Goal: Information Seeking & Learning: Learn about a topic

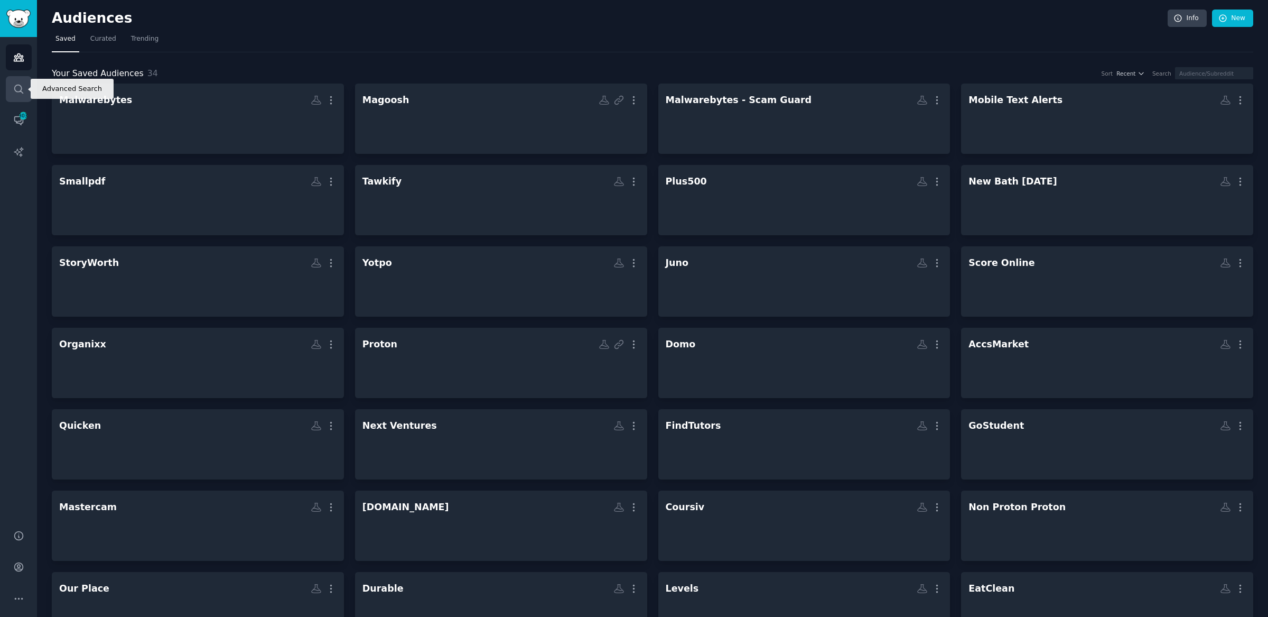
click at [18, 87] on icon "Sidebar" at bounding box center [18, 88] width 11 height 11
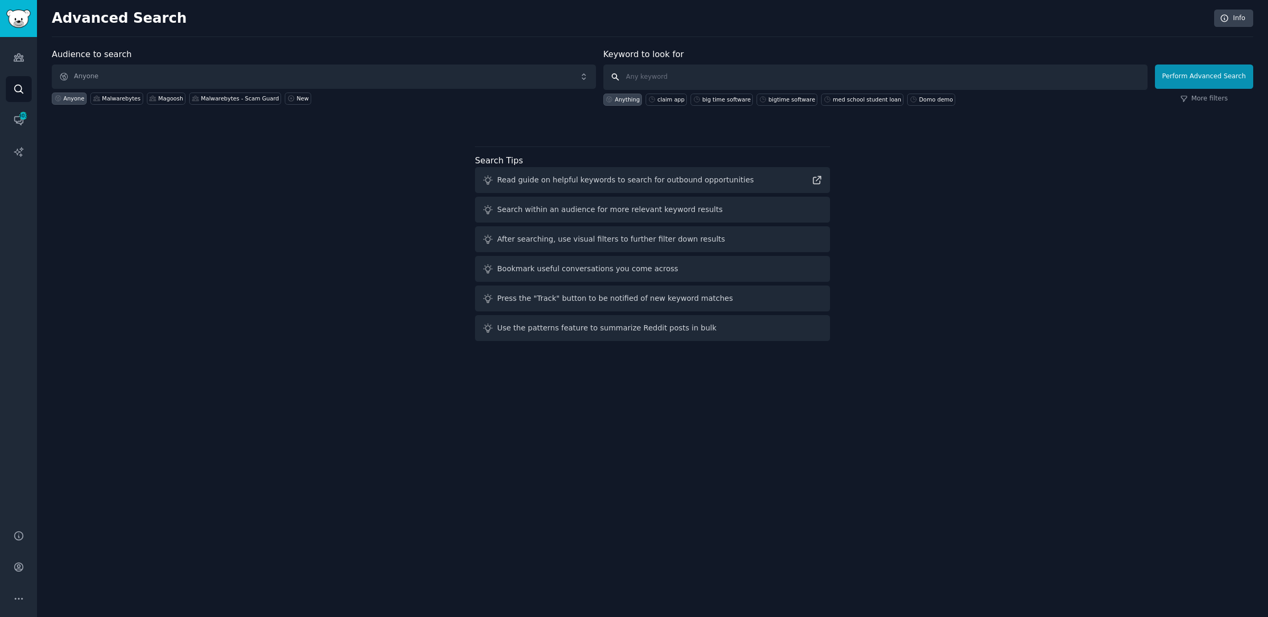
click at [639, 77] on input "text" at bounding box center [875, 76] width 544 height 25
type input "vista social"
click at [1214, 74] on button "Perform Advanced Search" at bounding box center [1204, 76] width 98 height 24
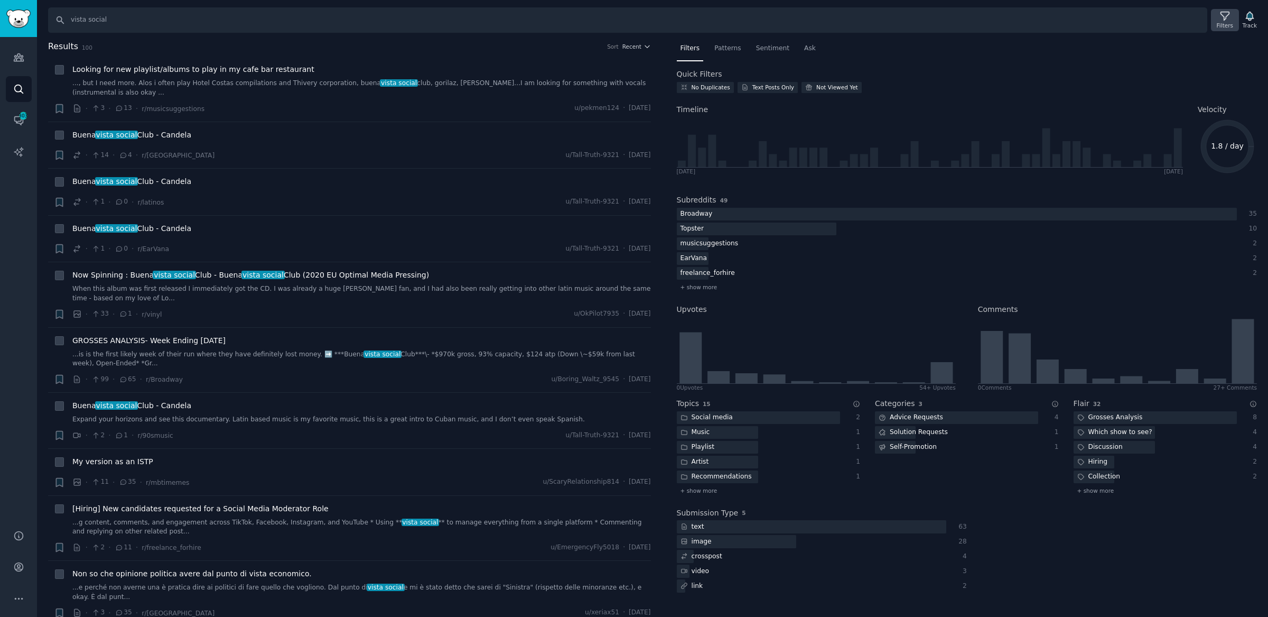
click at [1228, 15] on icon at bounding box center [1224, 16] width 11 height 11
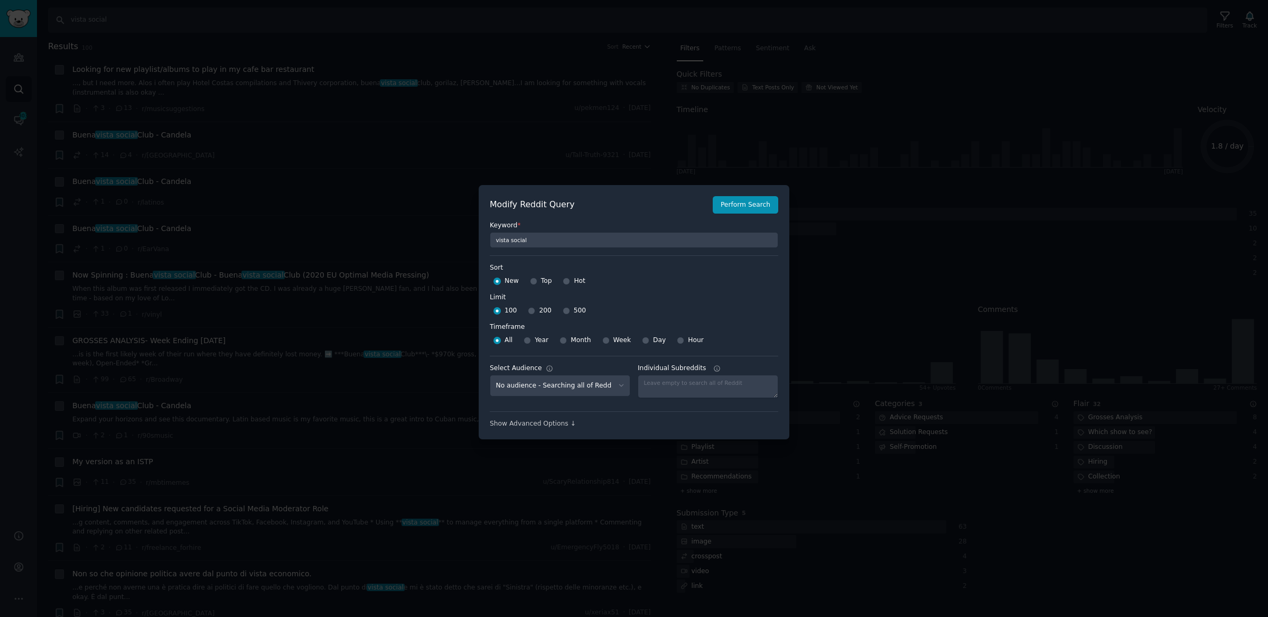
scroll to position [7, 0]
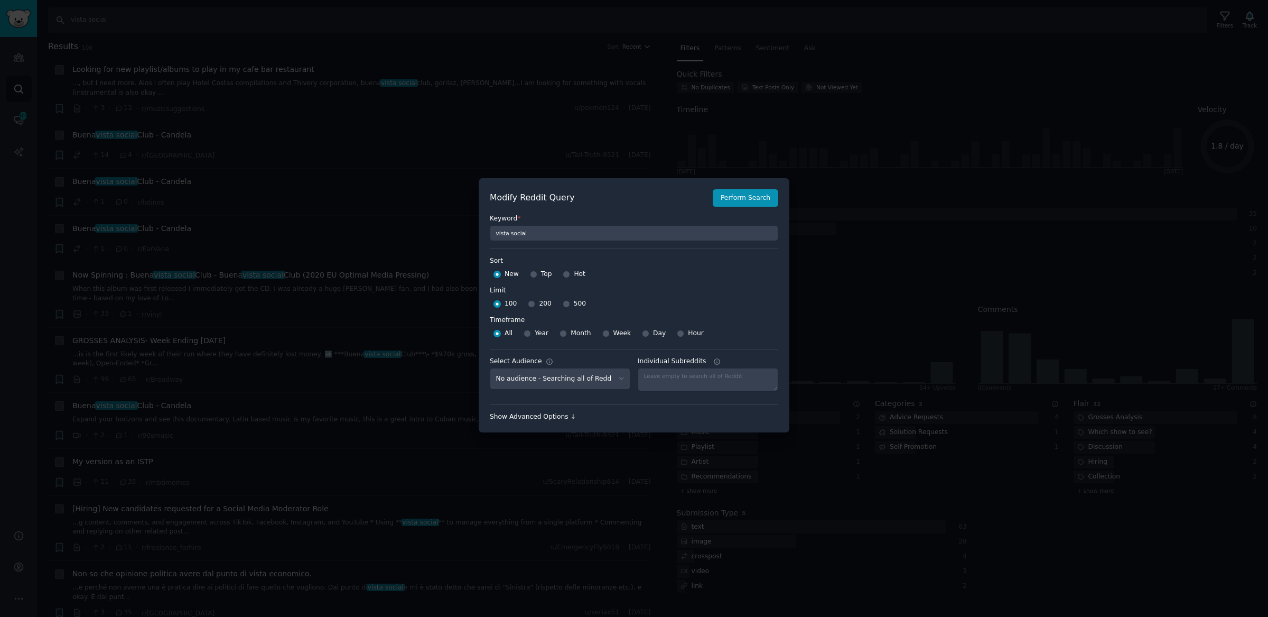
click at [537, 414] on div "Show Advanced Options ↓" at bounding box center [634, 417] width 288 height 10
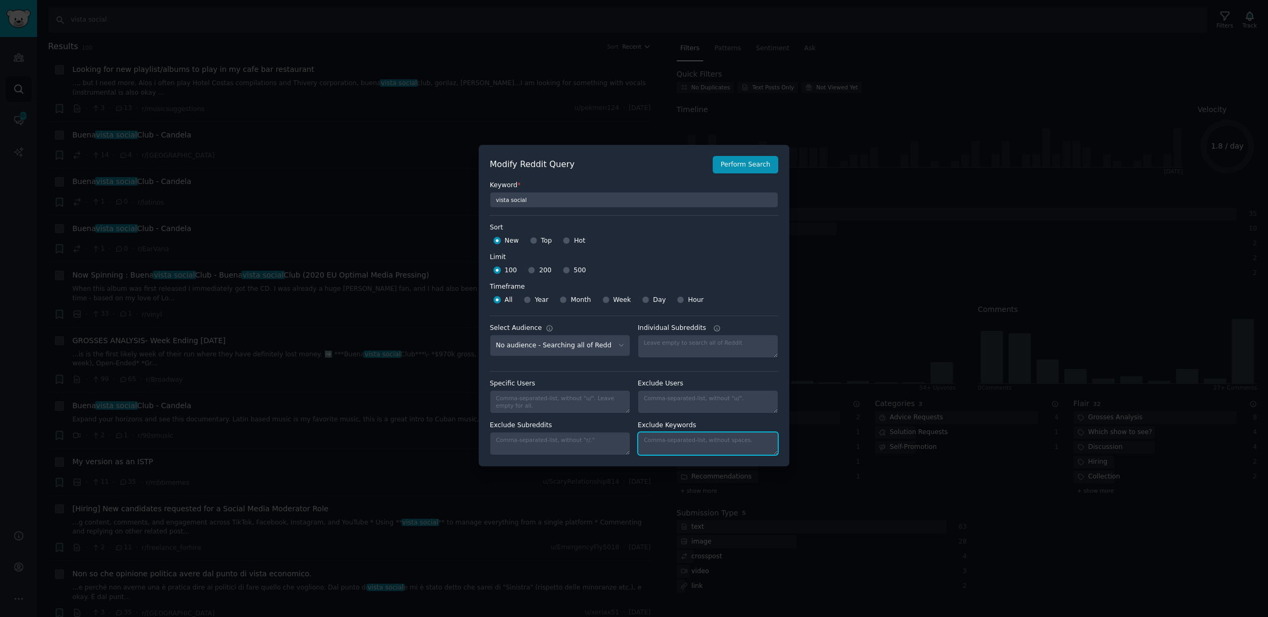
click at [731, 445] on textarea "Individual Subreddits" at bounding box center [708, 443] width 141 height 23
type textarea "buena"
click at [606, 343] on select "No audience - Searching all of Reddit Domo - 17 Subreddits Malwarebytes - Scam …" at bounding box center [560, 345] width 141 height 22
click at [490, 334] on select "No audience - Searching all of Reddit Domo - 17 Subreddits Malwarebytes - Scam …" at bounding box center [560, 345] width 141 height 22
click at [739, 164] on button "Perform Search" at bounding box center [746, 165] width 66 height 18
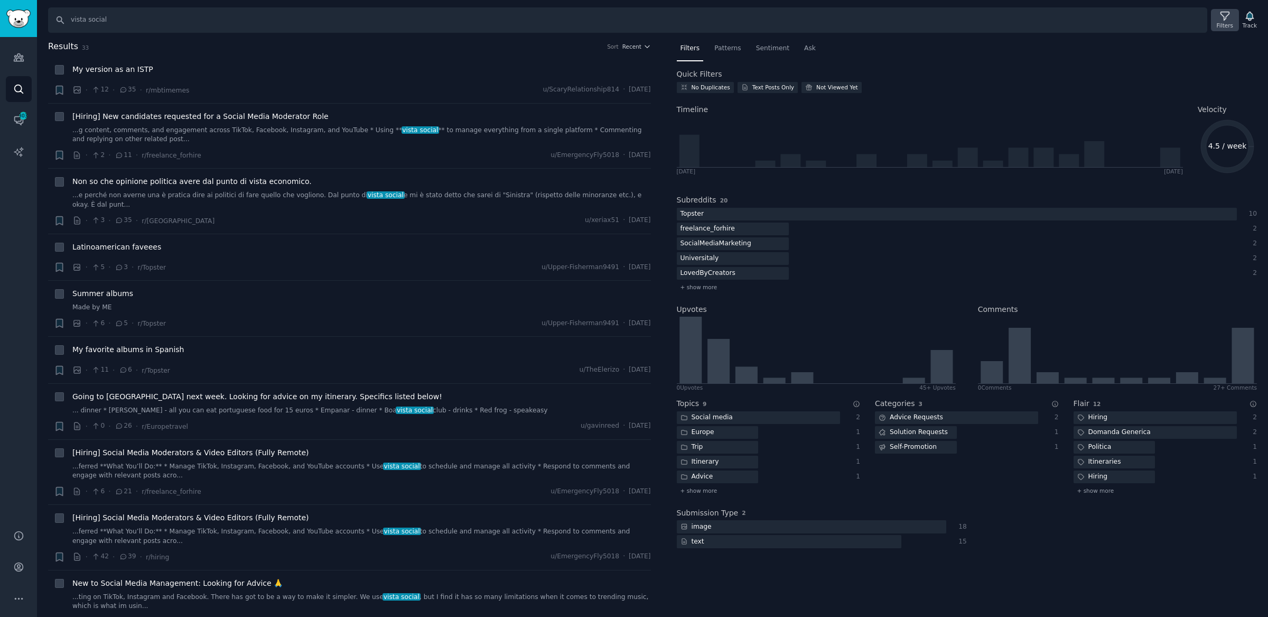
click at [1224, 17] on icon at bounding box center [1224, 16] width 11 height 11
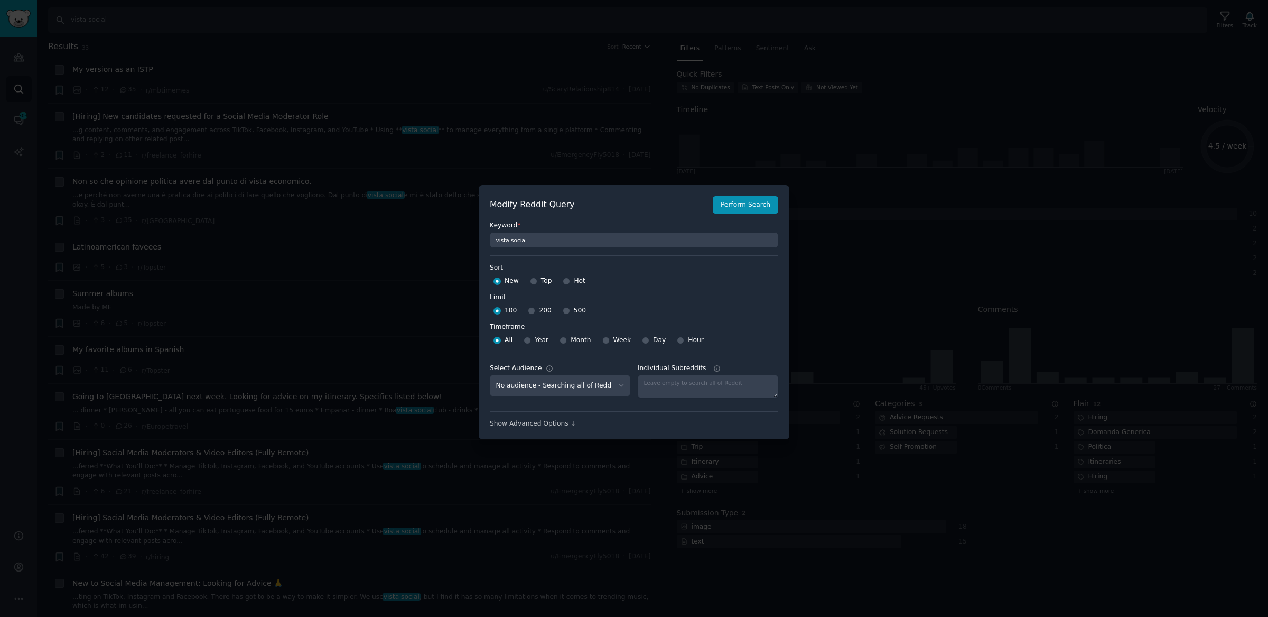
click at [561, 432] on div "Modify Reddit Query Perform Search Keyword * vista social Sort Sort New Top Hot…" at bounding box center [634, 312] width 311 height 255
click at [563, 427] on div "Modify Reddit Query Perform Search Keyword * vista social Sort Sort New Top Hot…" at bounding box center [634, 312] width 311 height 255
click at [564, 422] on div "Show Advanced Options ↓" at bounding box center [634, 424] width 288 height 10
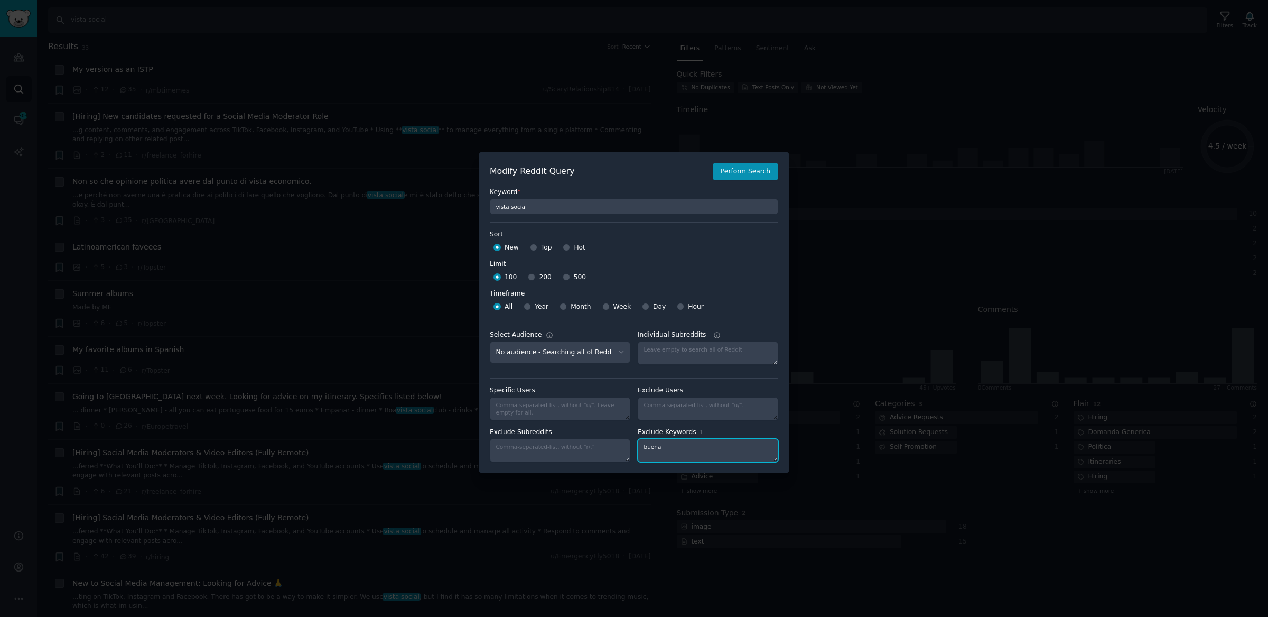
drag, startPoint x: 698, startPoint y: 444, endPoint x: 595, endPoint y: 428, distance: 103.7
click at [595, 428] on div "Exclude Subreddits Exclude Keywords 1 buena" at bounding box center [634, 444] width 288 height 34
click at [747, 172] on button "Perform Search" at bounding box center [746, 172] width 66 height 18
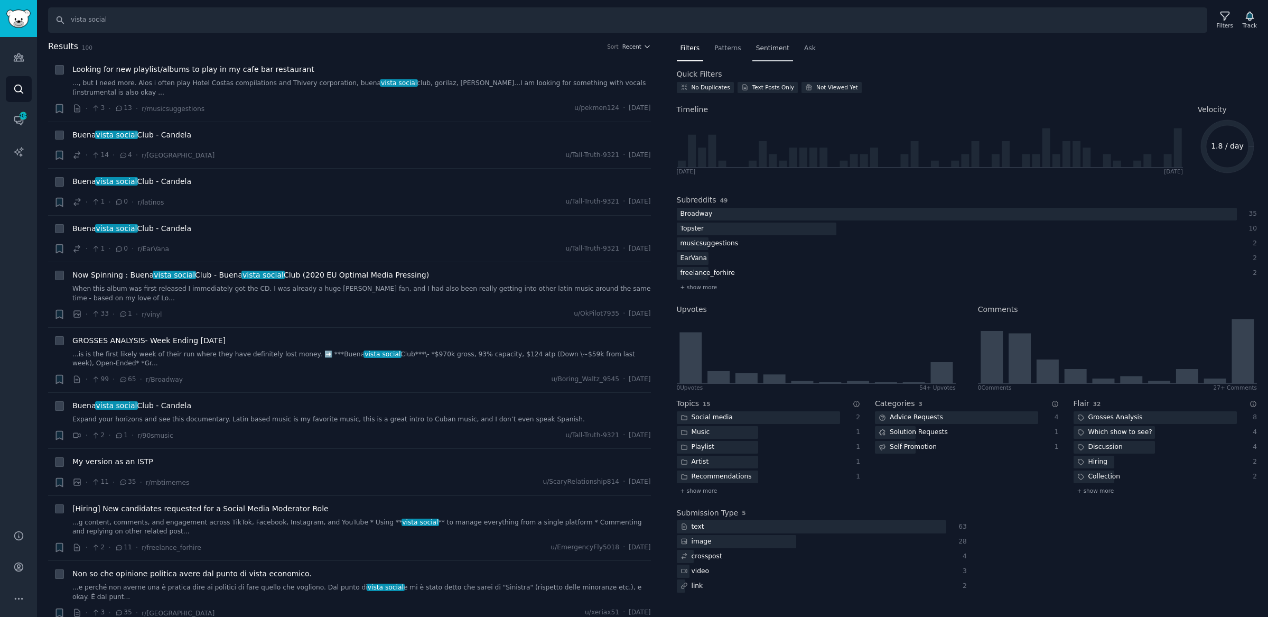
click at [762, 44] on span "Sentiment" at bounding box center [772, 49] width 33 height 10
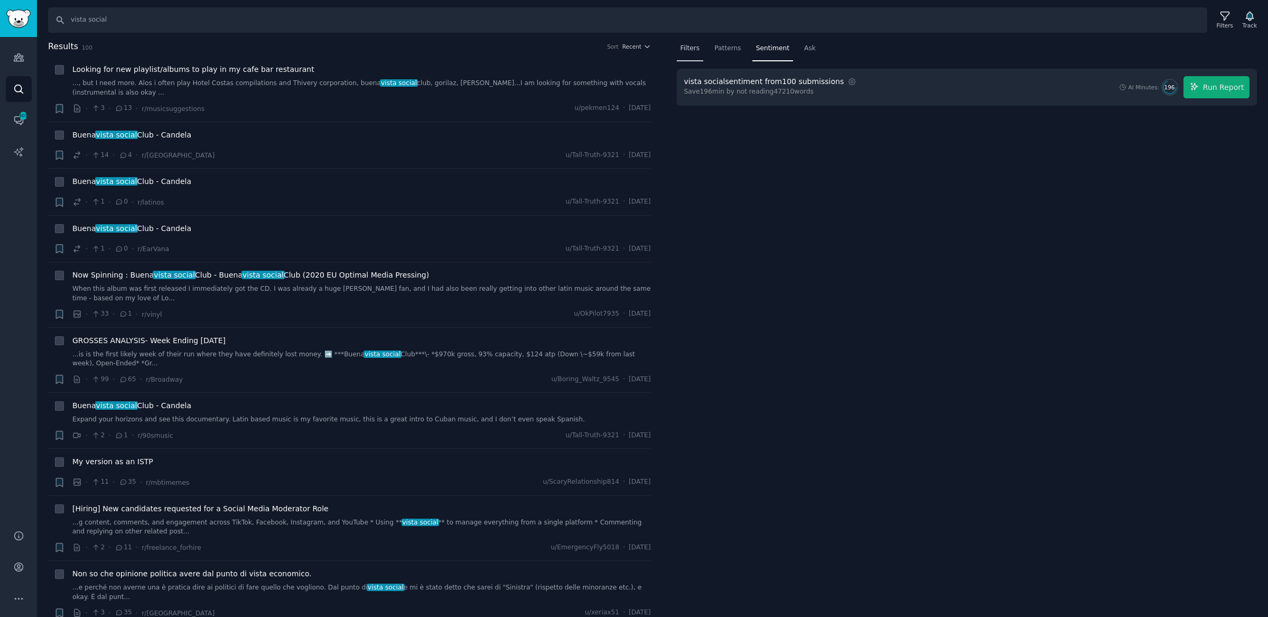
click at [694, 50] on span "Filters" at bounding box center [691, 49] width 20 height 10
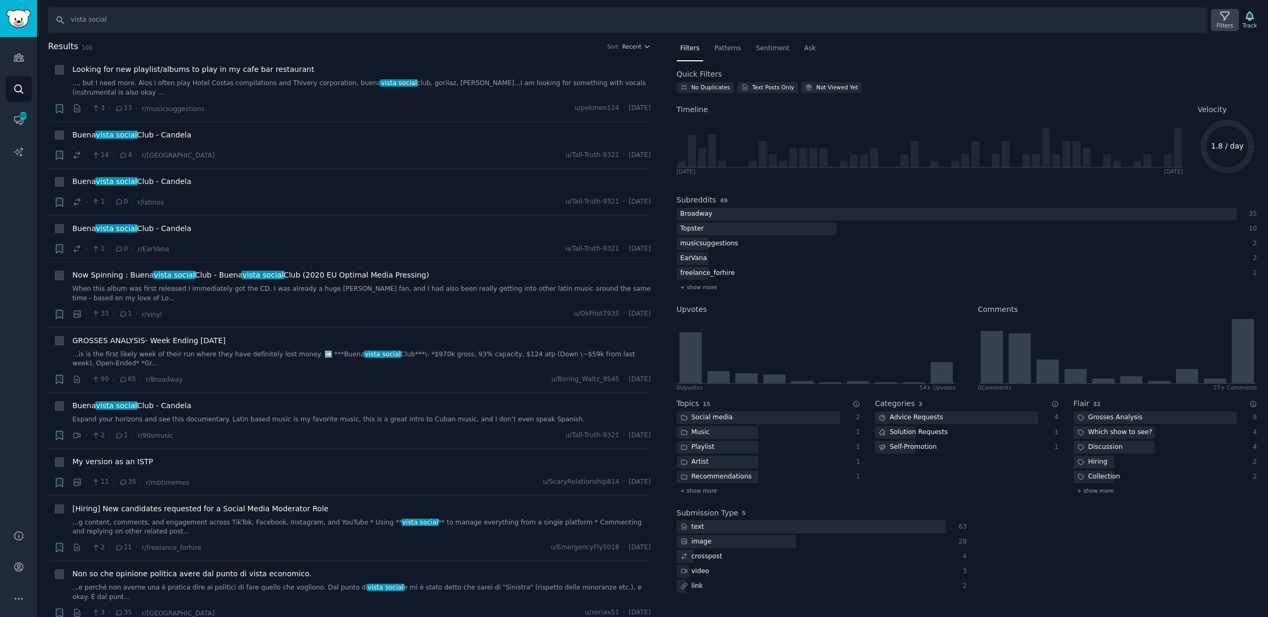
click at [1222, 17] on icon at bounding box center [1224, 16] width 11 height 11
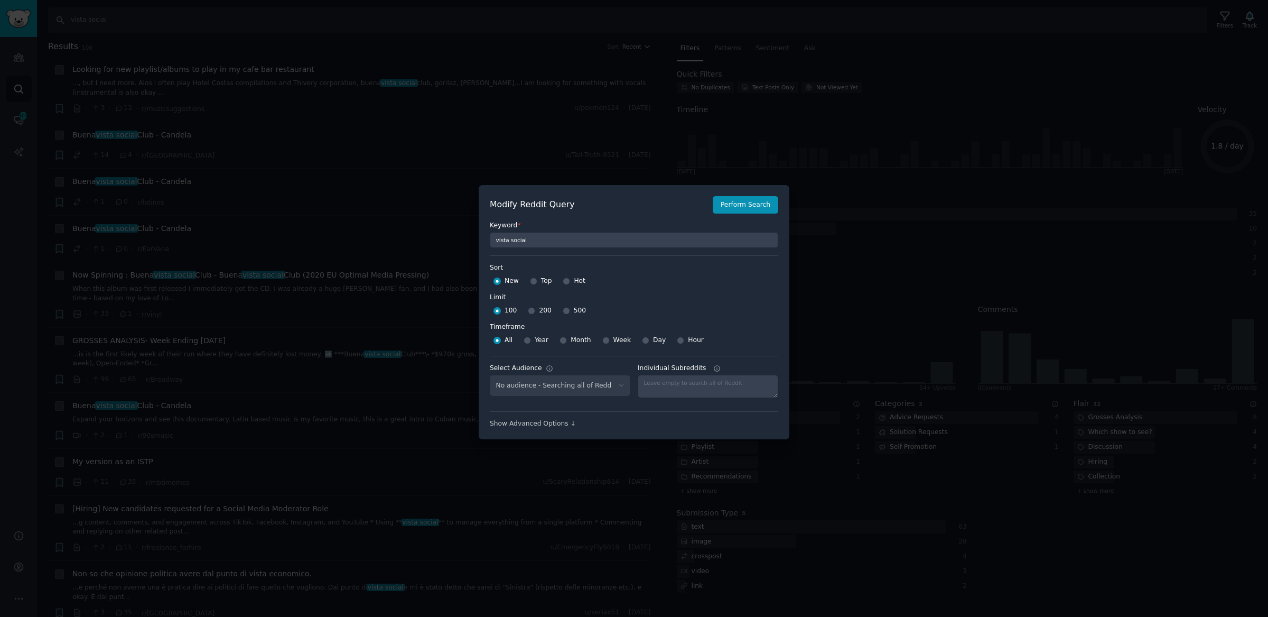
scroll to position [7, 0]
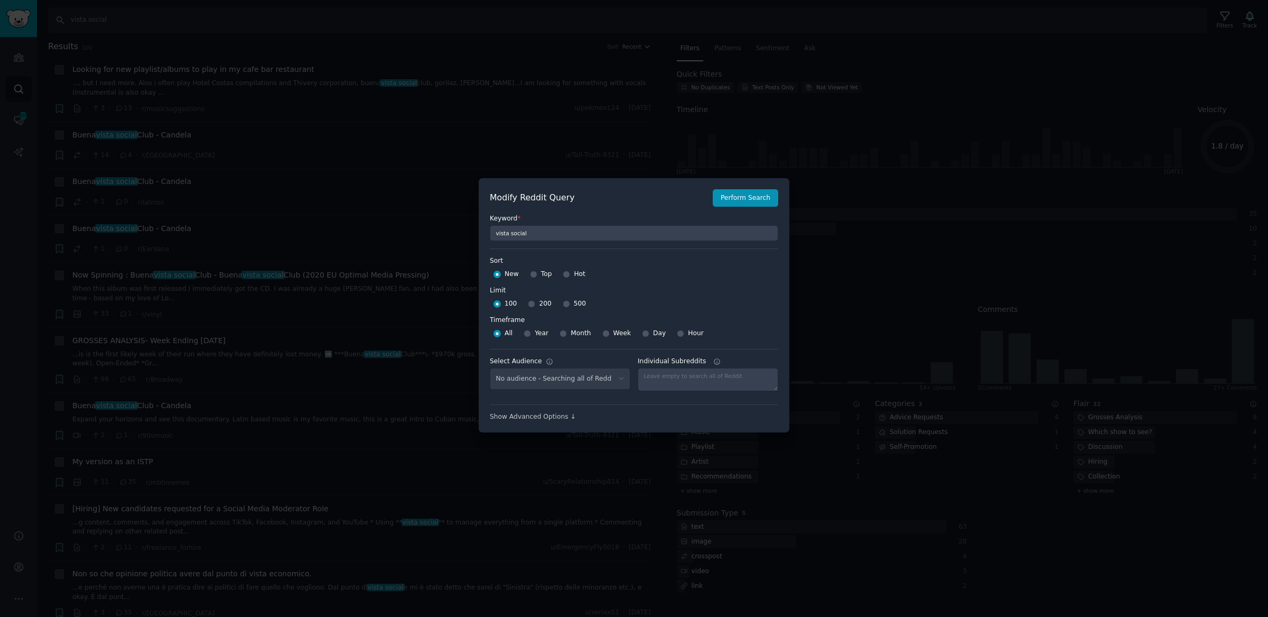
click at [547, 418] on div "Show Advanced Options ↓" at bounding box center [634, 417] width 288 height 10
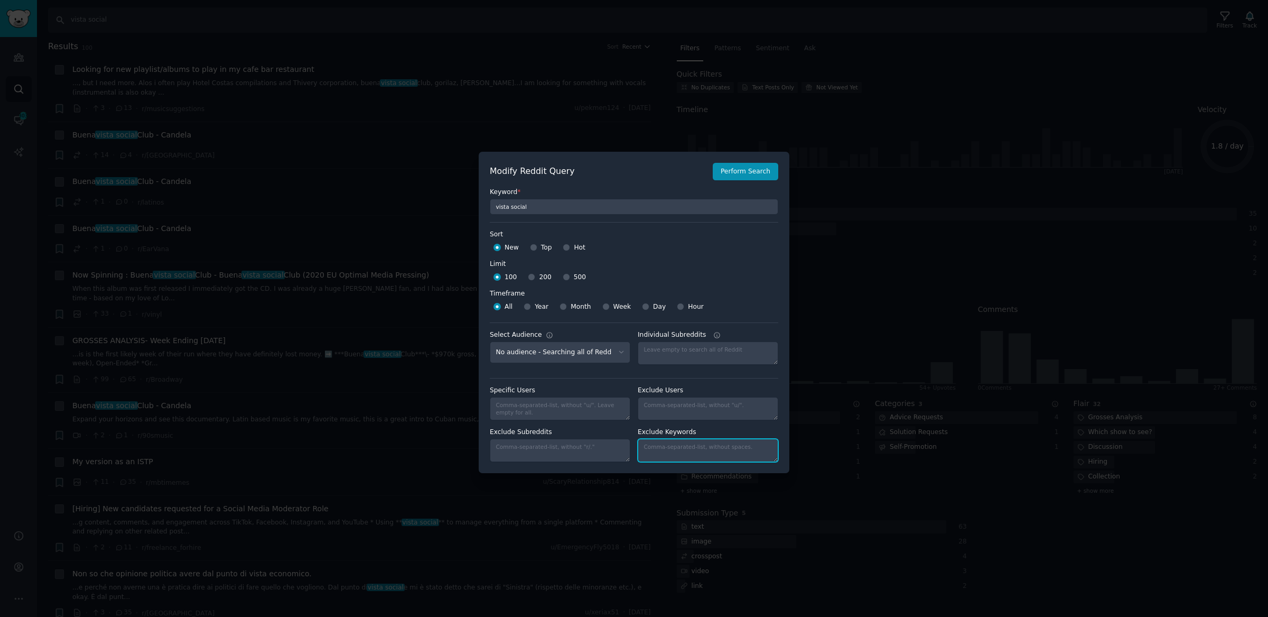
click at [706, 450] on textarea "Individual Subreddits" at bounding box center [708, 450] width 141 height 23
type textarea "buena"
click at [754, 166] on button "Perform Search" at bounding box center [746, 172] width 66 height 18
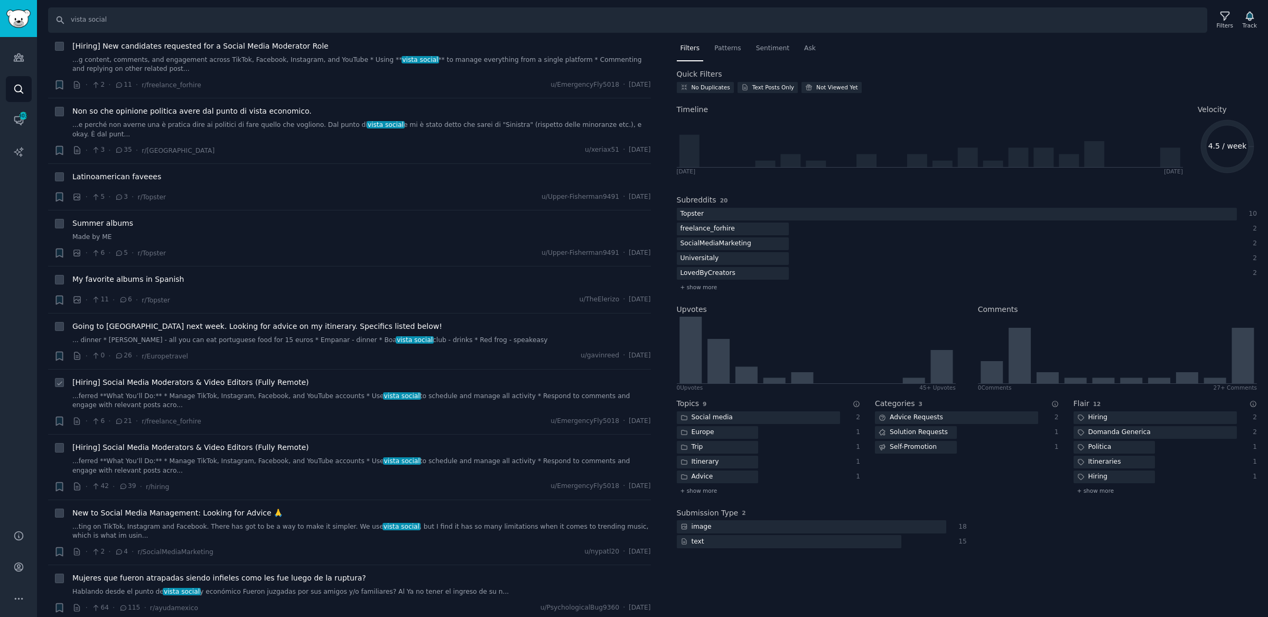
scroll to position [59, 0]
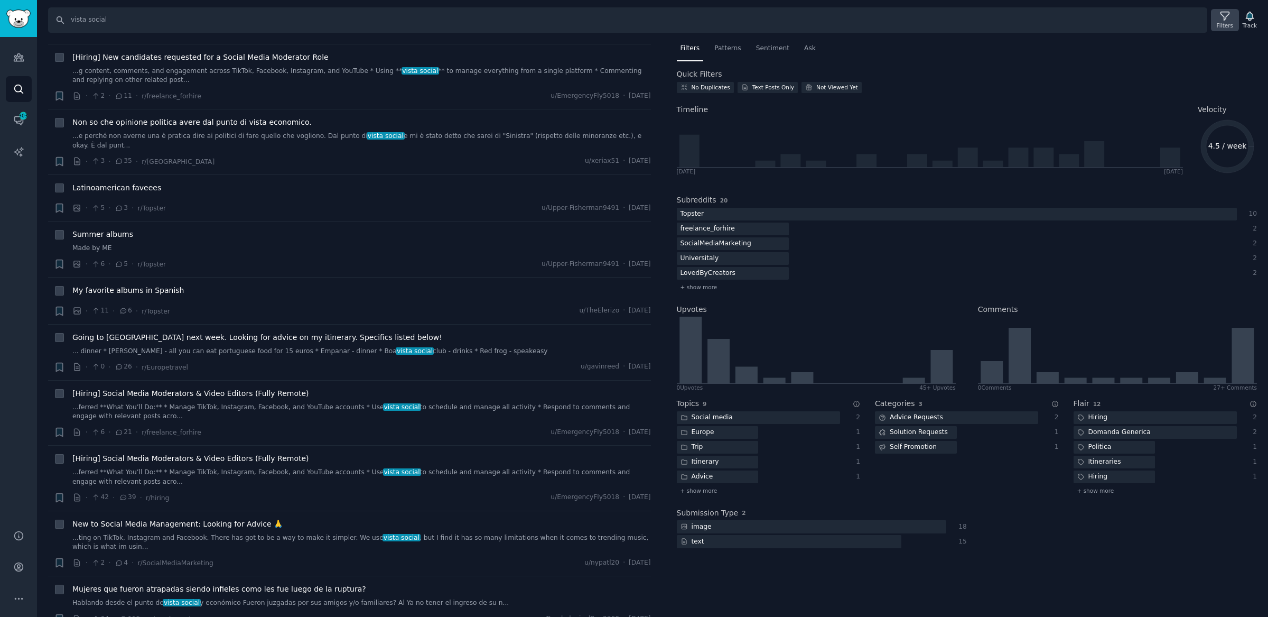
click at [1217, 14] on div "Filters" at bounding box center [1224, 20] width 27 height 22
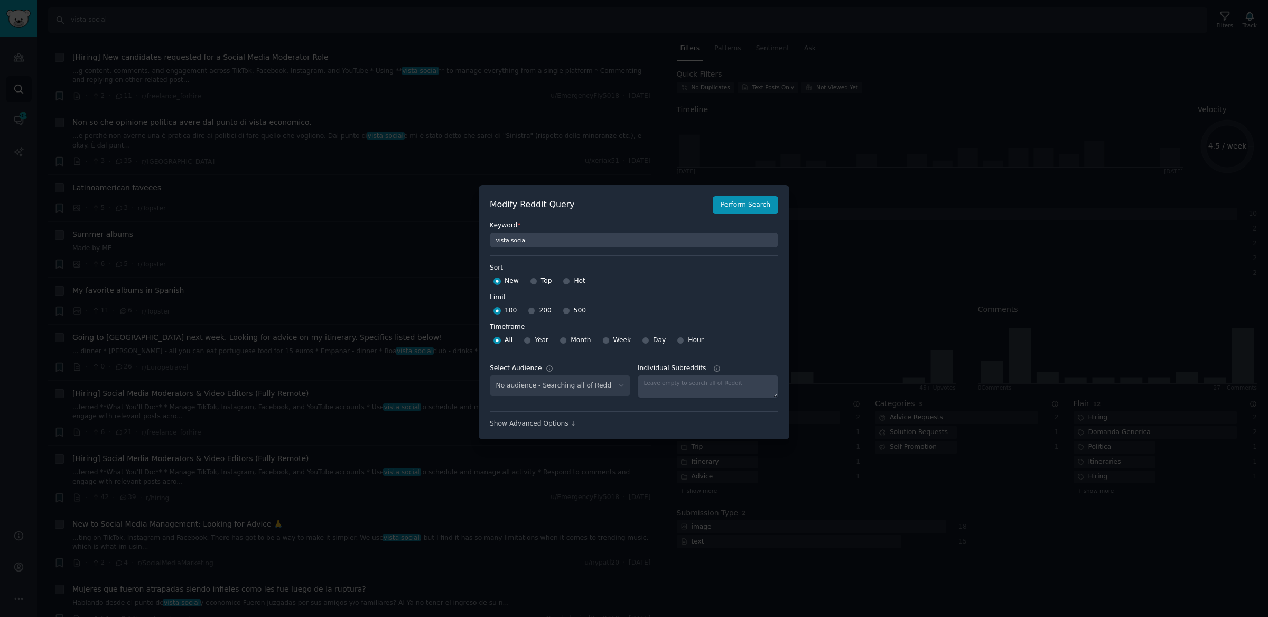
scroll to position [7, 0]
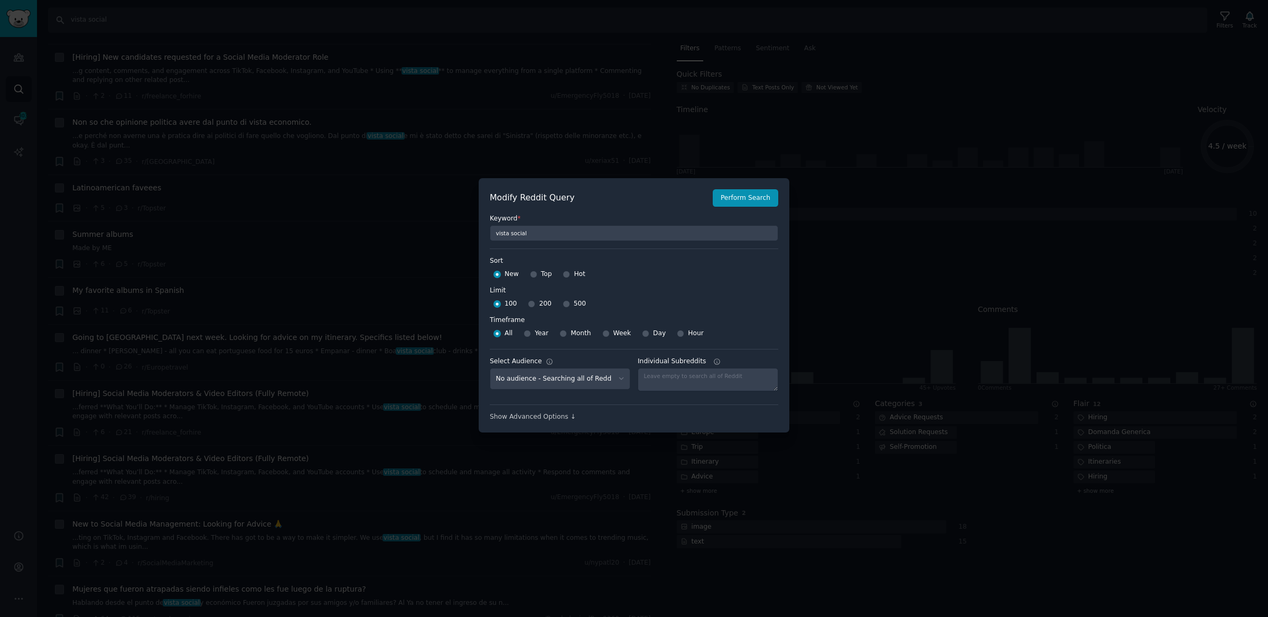
click at [562, 410] on div "Show Advanced Options ↓" at bounding box center [634, 412] width 288 height 17
click at [564, 415] on div "Show Advanced Options ↓" at bounding box center [634, 417] width 288 height 10
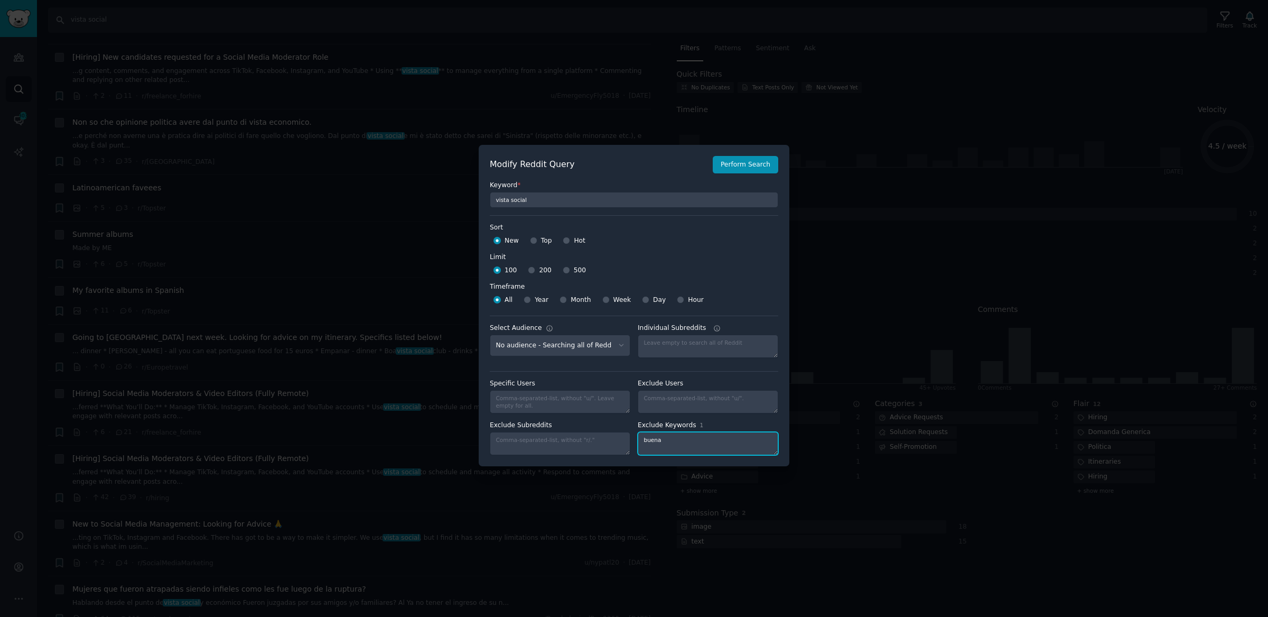
click at [697, 433] on textarea "buena" at bounding box center [708, 443] width 141 height 23
type textarea "buena,boa,hiring"
click at [749, 167] on button "Perform Search" at bounding box center [746, 165] width 66 height 18
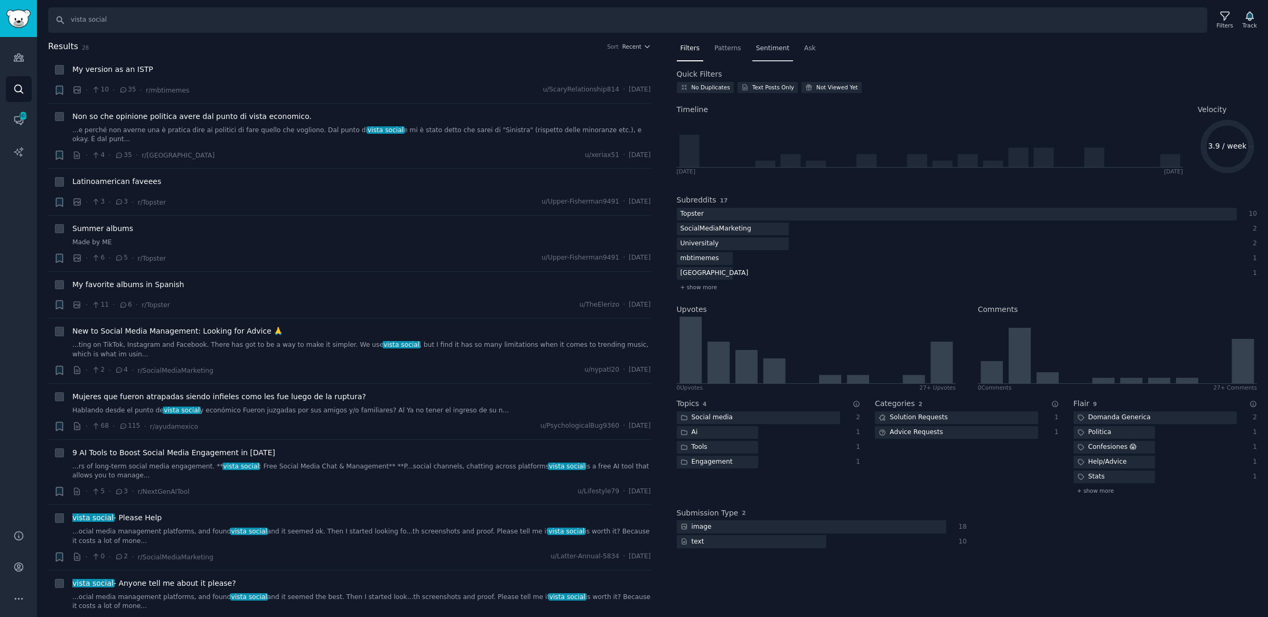
click at [769, 47] on span "Sentiment" at bounding box center [772, 49] width 33 height 10
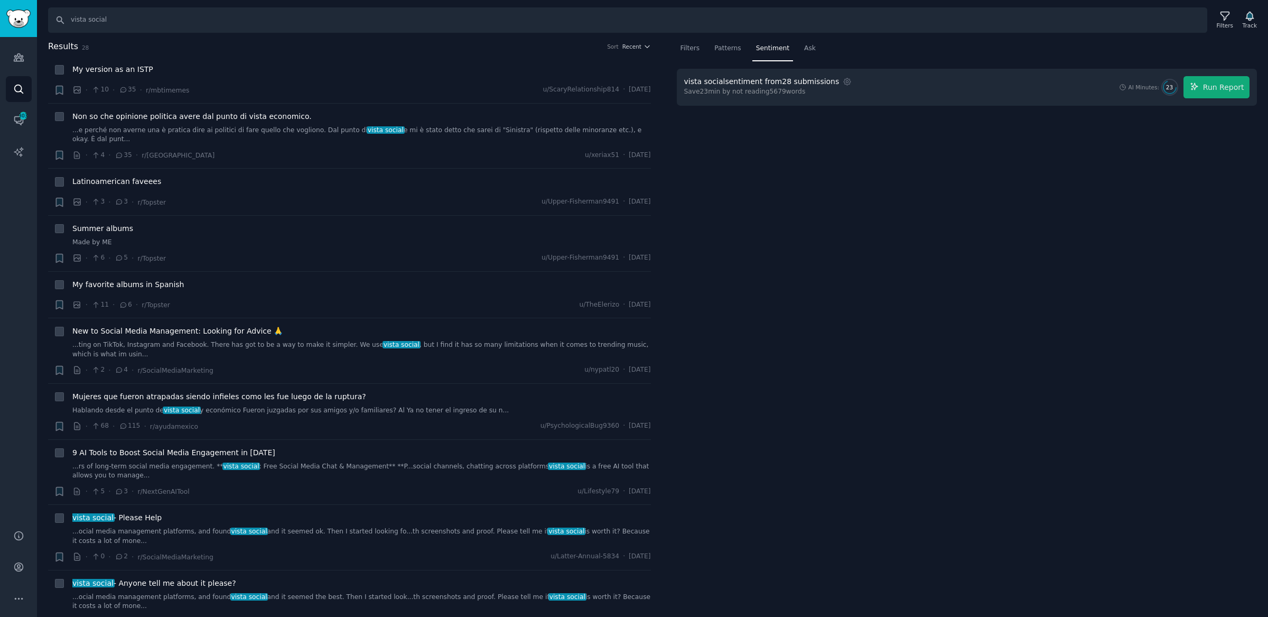
click at [710, 81] on div "vista social sentiment from 28 submissions" at bounding box center [761, 81] width 155 height 11
click at [1218, 82] on span "Run Report" at bounding box center [1223, 87] width 41 height 11
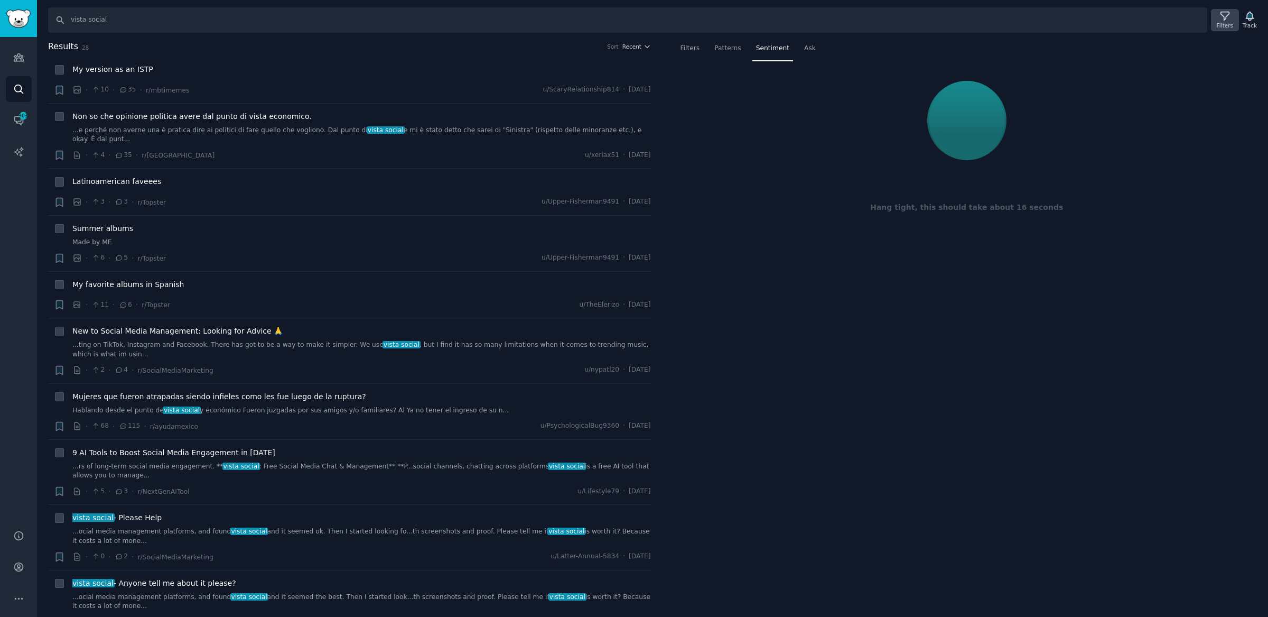
click at [1221, 21] on icon at bounding box center [1224, 16] width 11 height 11
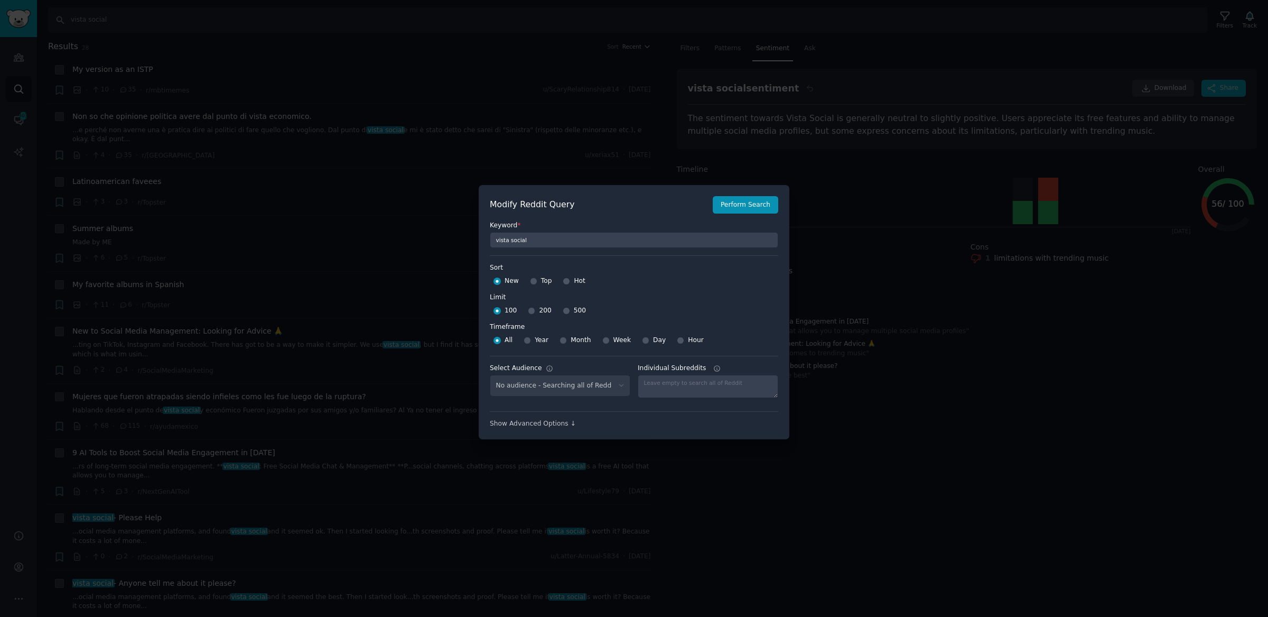
scroll to position [7, 0]
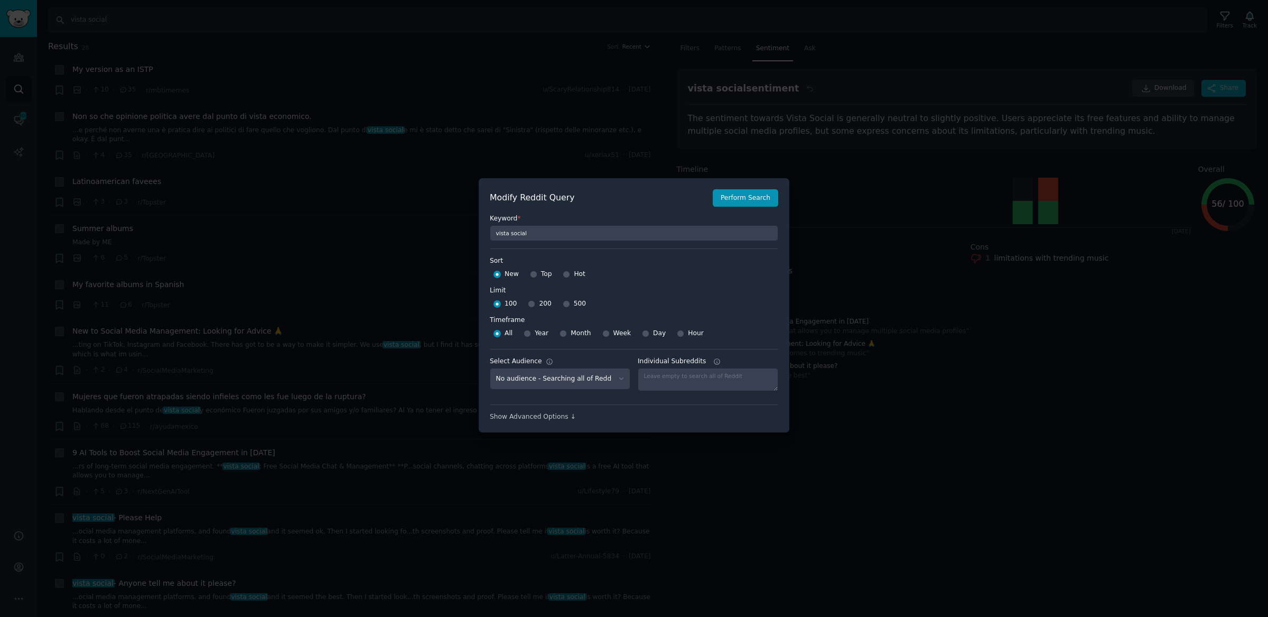
click at [556, 420] on div "Modify Reddit Query Perform Search Keyword * vista social Sort Sort New Top Hot…" at bounding box center [634, 305] width 311 height 255
click at [560, 417] on div "Show Advanced Options ↓" at bounding box center [634, 419] width 288 height 10
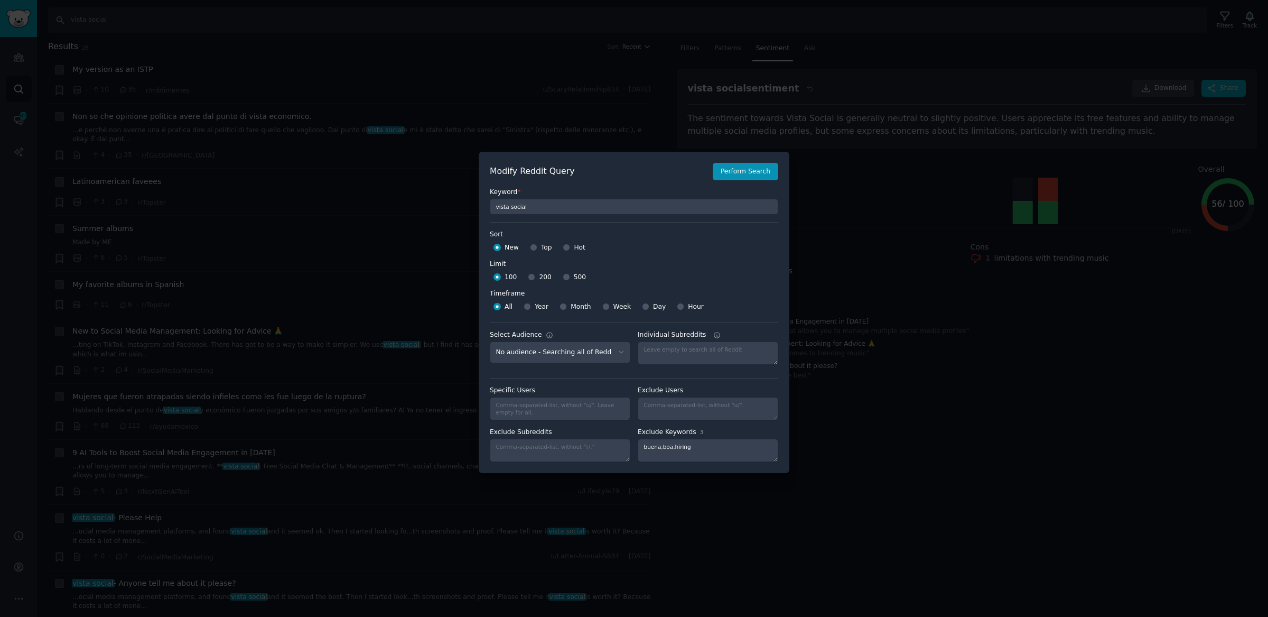
scroll to position [7, 0]
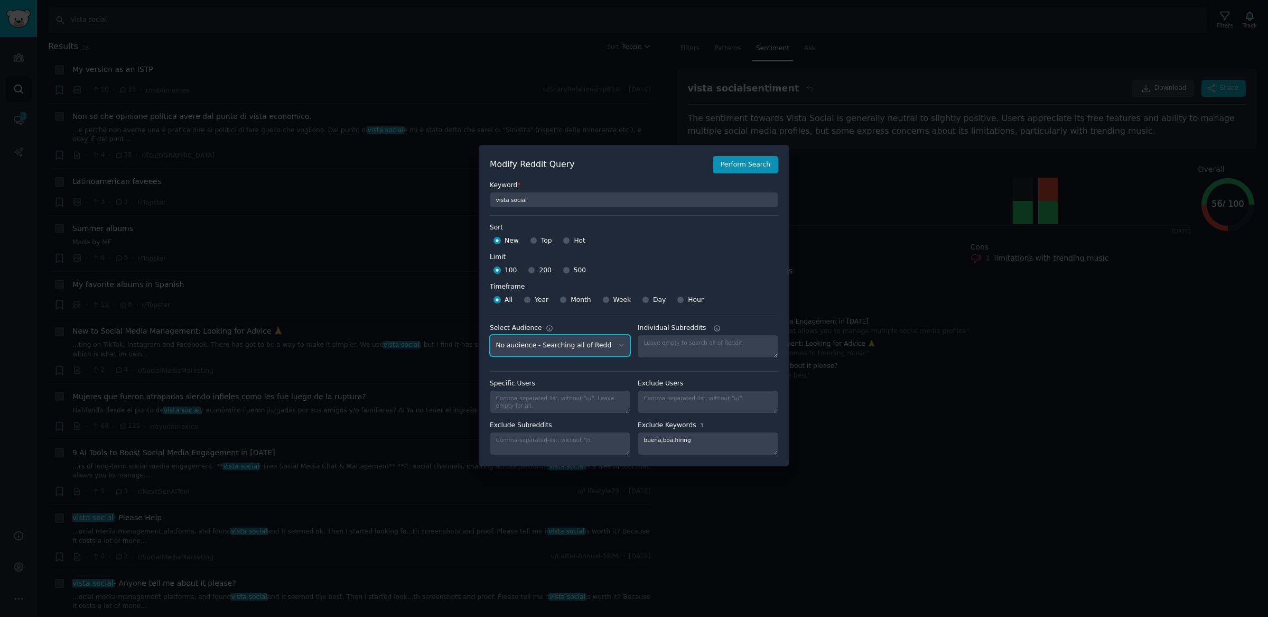
click at [569, 348] on select "No audience - Searching all of Reddit Domo - 17 Subreddits Malwarebytes - Scam …" at bounding box center [560, 345] width 141 height 22
click at [490, 334] on select "No audience - Searching all of Reddit Domo - 17 Subreddits Malwarebytes - Scam …" at bounding box center [560, 345] width 141 height 22
click at [627, 110] on div at bounding box center [634, 308] width 1268 height 617
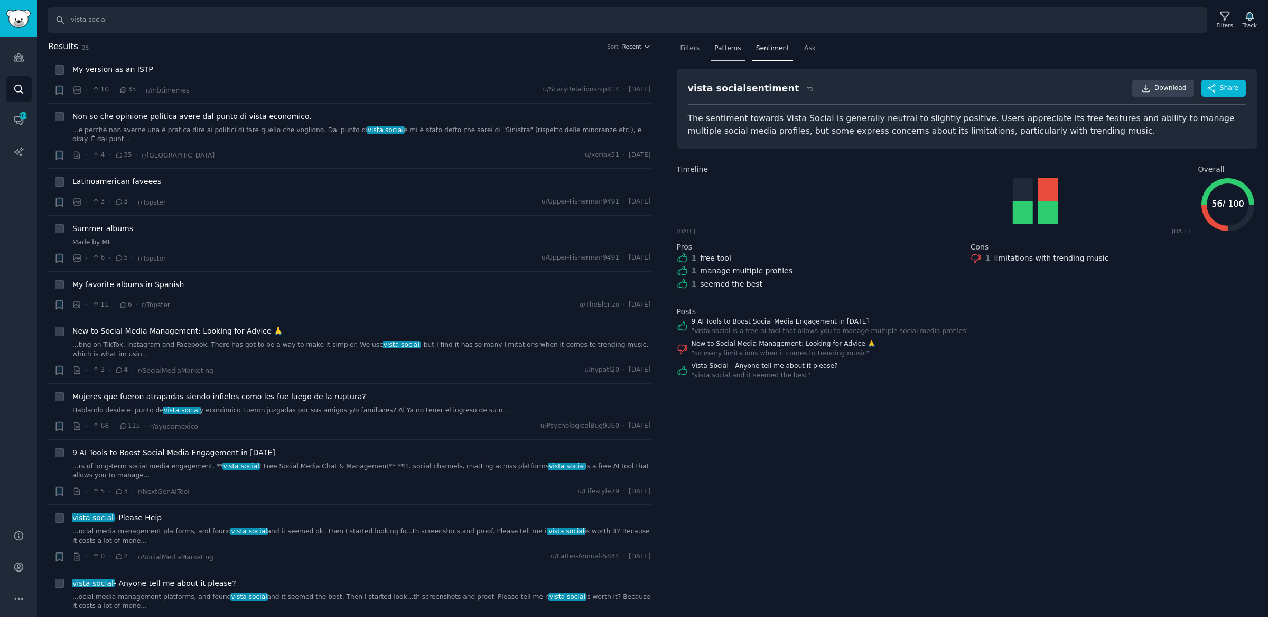
click at [724, 50] on span "Patterns" at bounding box center [727, 49] width 26 height 10
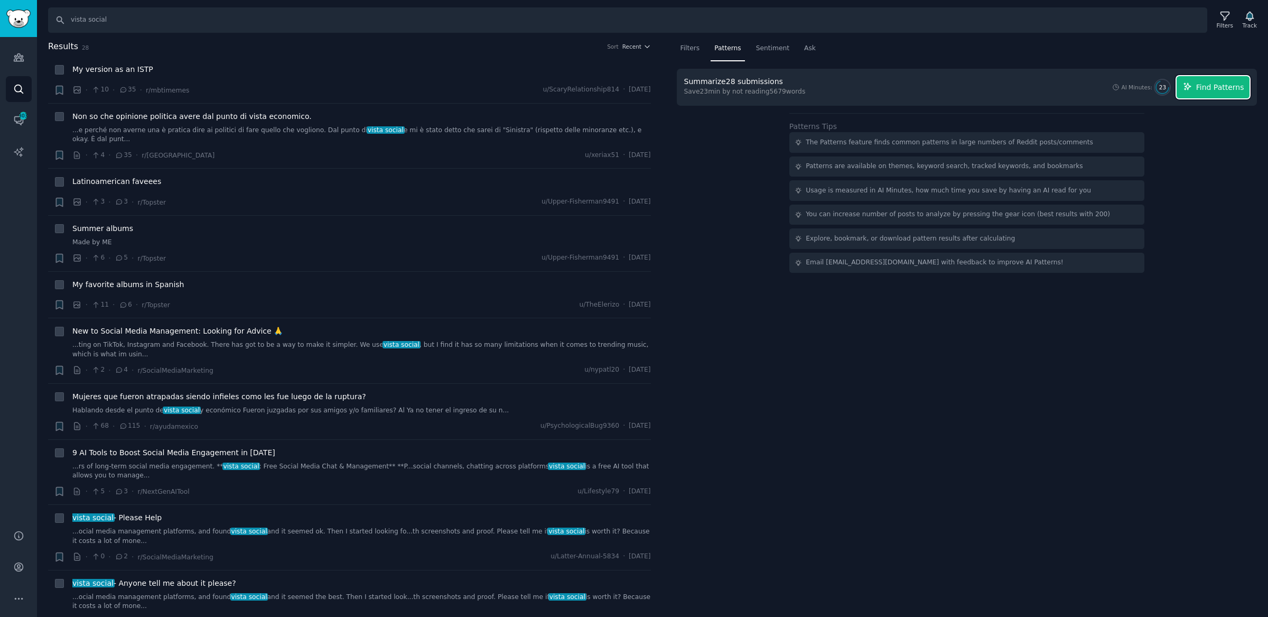
click at [1200, 86] on span "Find Patterns" at bounding box center [1220, 87] width 48 height 11
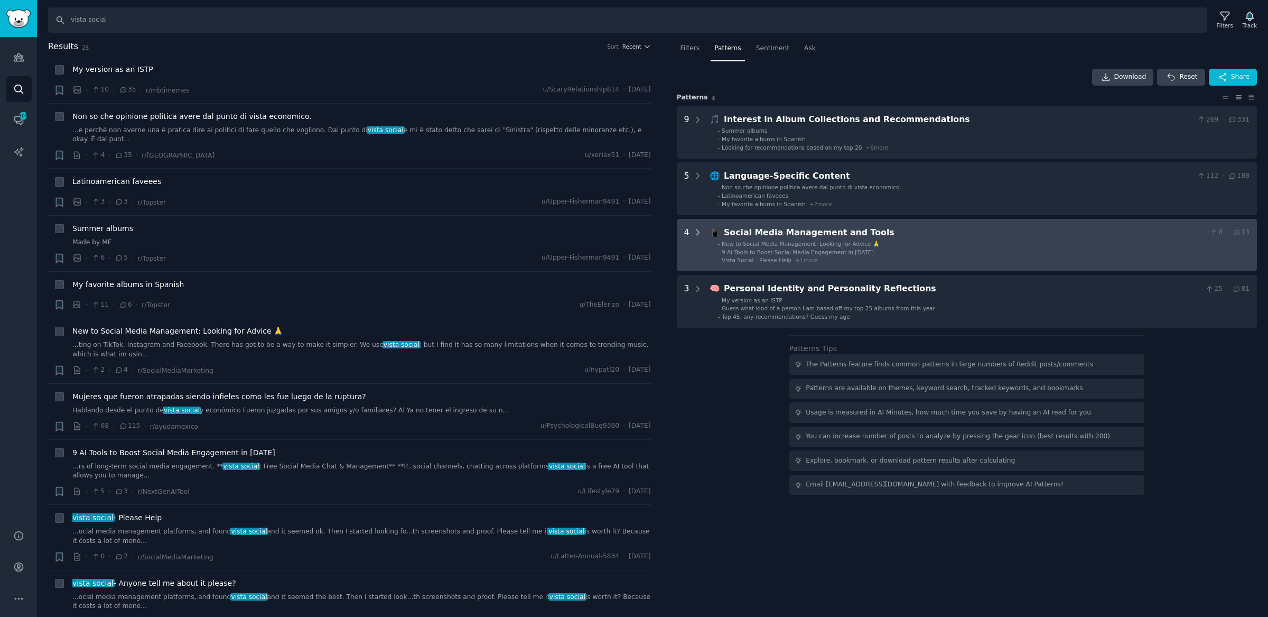
click at [700, 229] on icon at bounding box center [698, 233] width 10 height 10
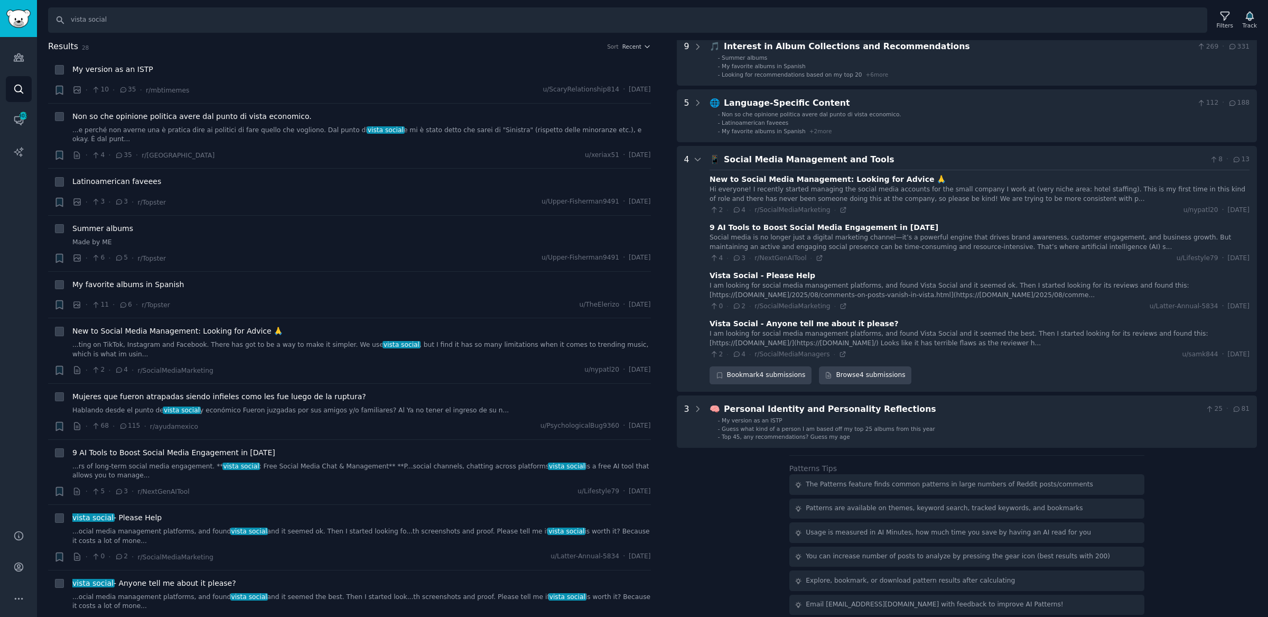
scroll to position [56, 0]
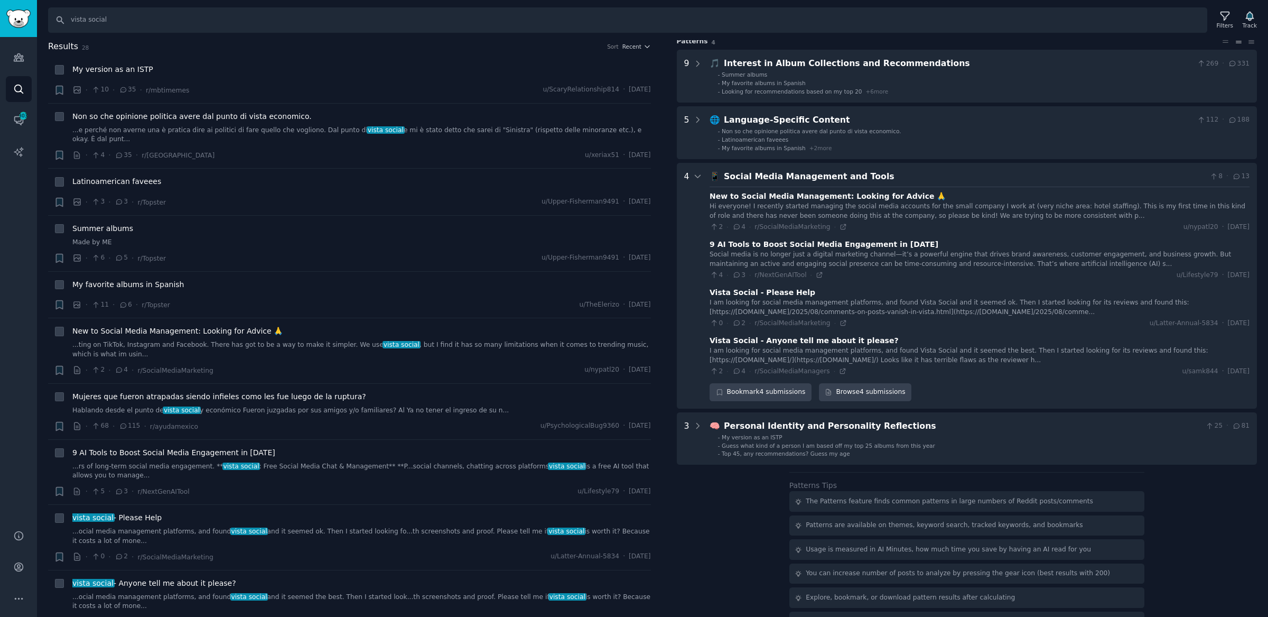
drag, startPoint x: 1243, startPoint y: 369, endPoint x: 1147, endPoint y: 207, distance: 188.8
click at [1147, 207] on div "New to Social Media Management: Looking for Advice 🙏 Hi everyone! I recently st…" at bounding box center [980, 281] width 540 height 189
click at [1093, 198] on div "New to Social Media Management: Looking for Advice 🙏" at bounding box center [980, 196] width 540 height 11
click at [1252, 17] on icon "button" at bounding box center [1249, 16] width 7 height 8
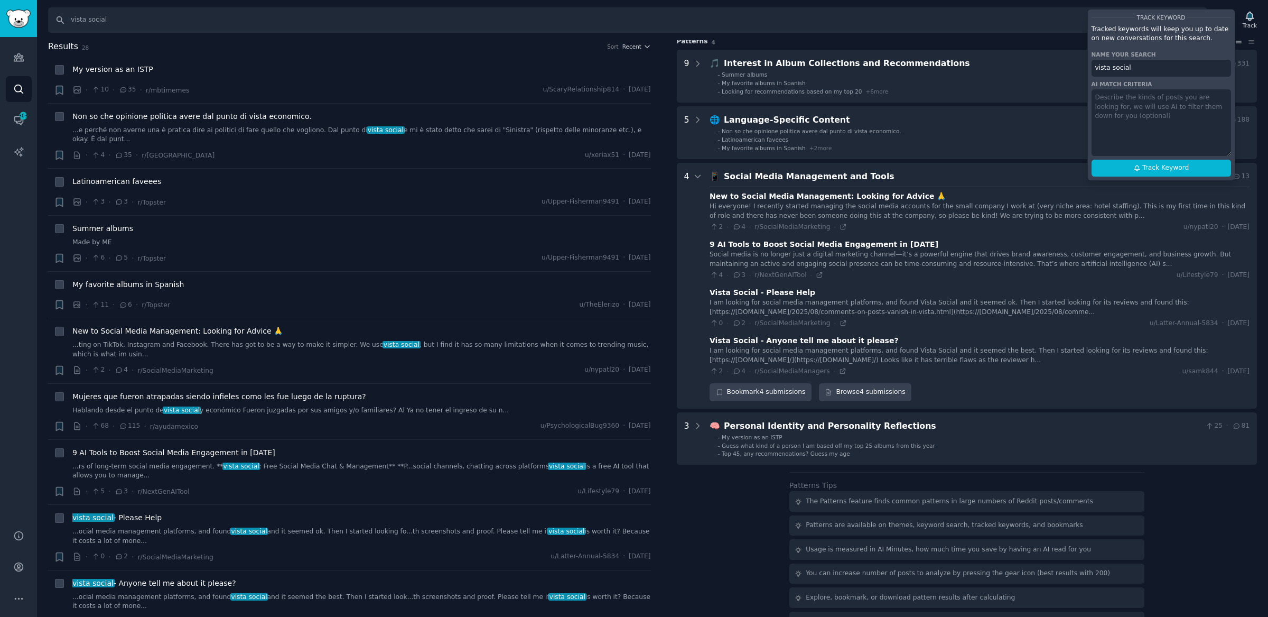
click at [1109, 100] on textarea at bounding box center [1161, 122] width 139 height 67
click at [1133, 104] on textarea at bounding box center [1161, 122] width 139 height 67
type textarea "Social media management software"
click at [1159, 167] on span "Track Keyword" at bounding box center [1165, 168] width 46 height 10
type input "vista social"
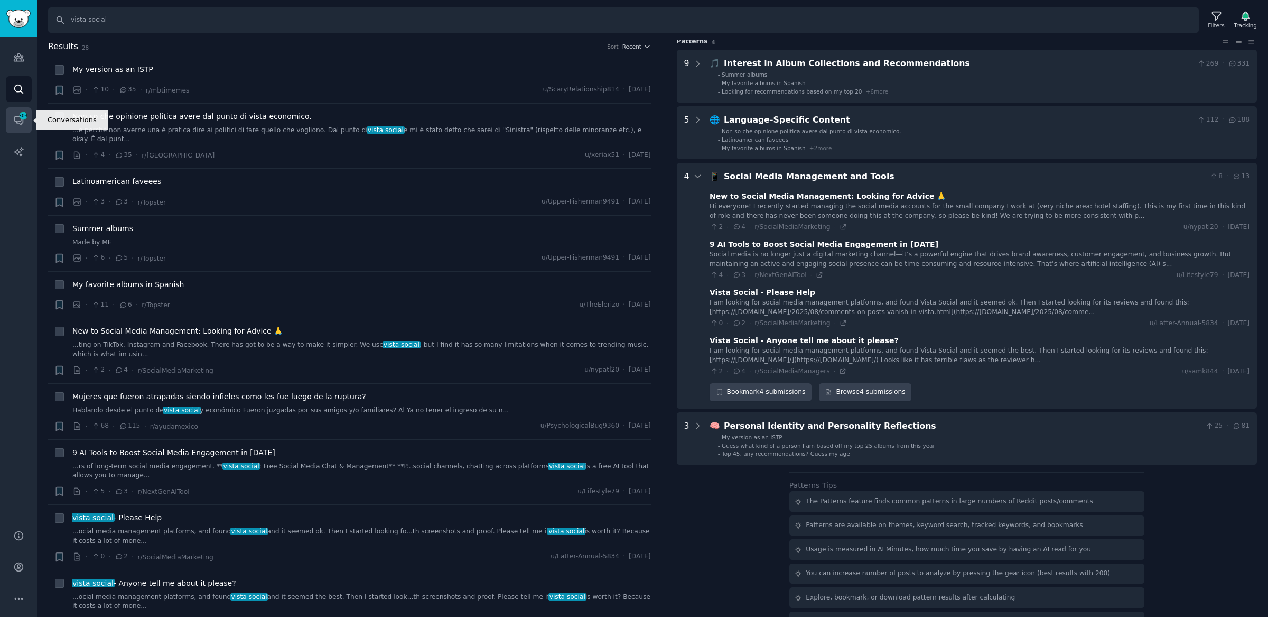
click at [22, 116] on span "303" at bounding box center [23, 115] width 10 height 7
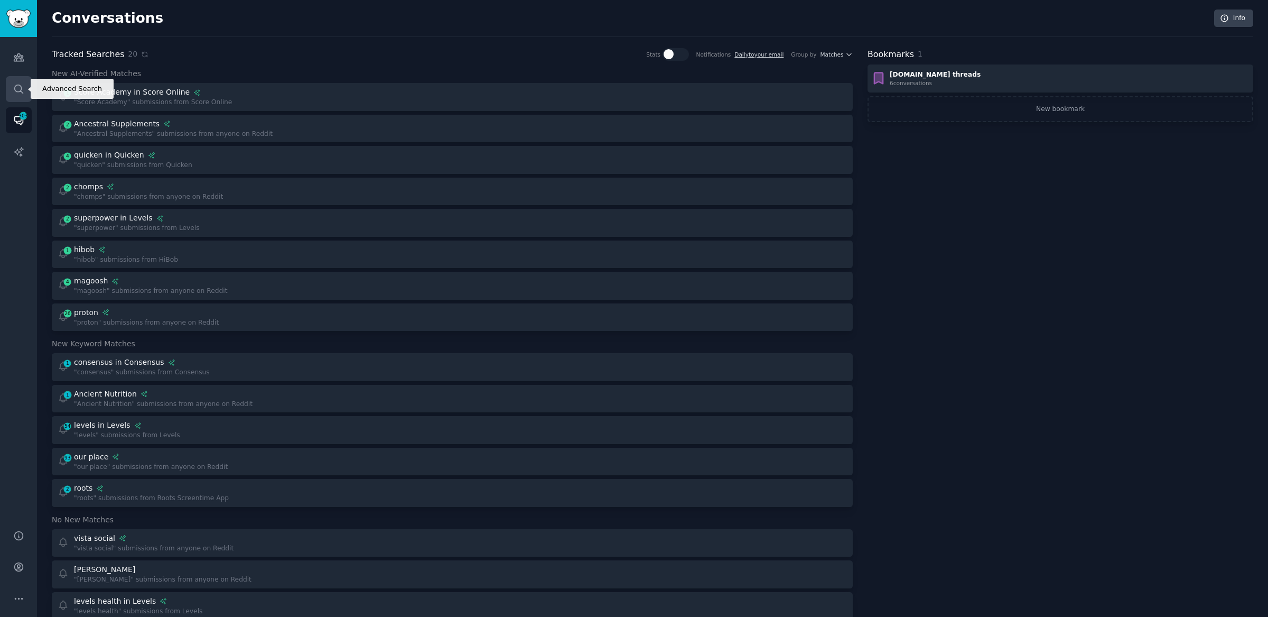
click at [23, 83] on icon "Sidebar" at bounding box center [18, 88] width 11 height 11
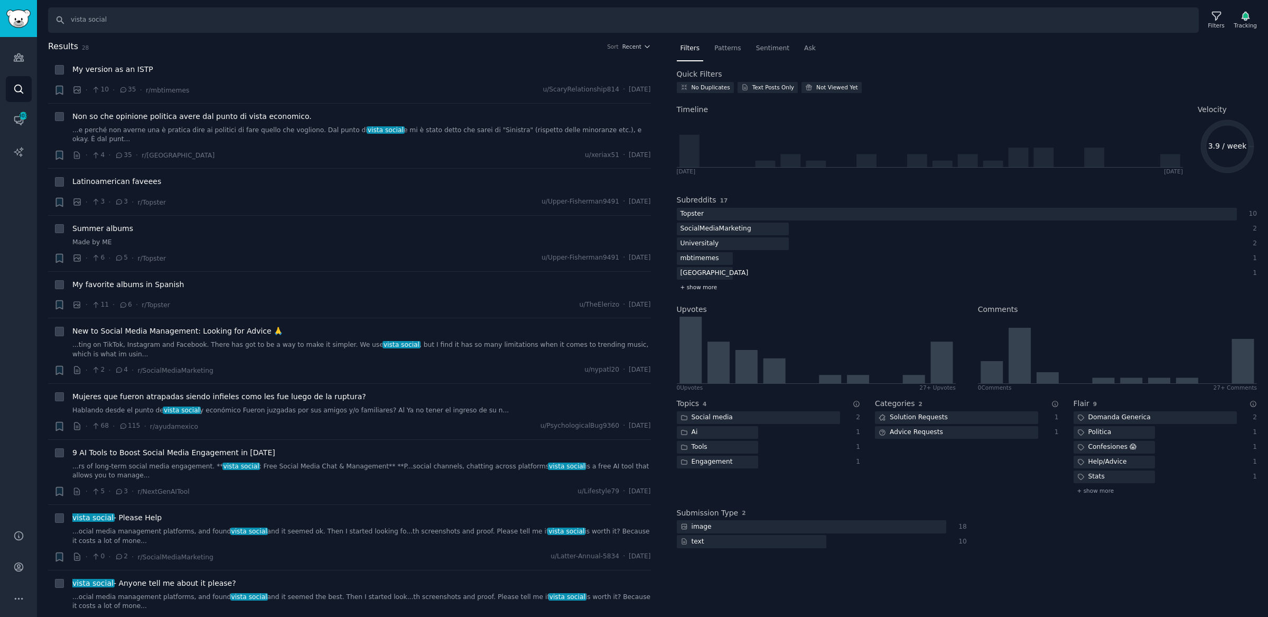
click at [698, 287] on span "+ show more" at bounding box center [699, 286] width 37 height 7
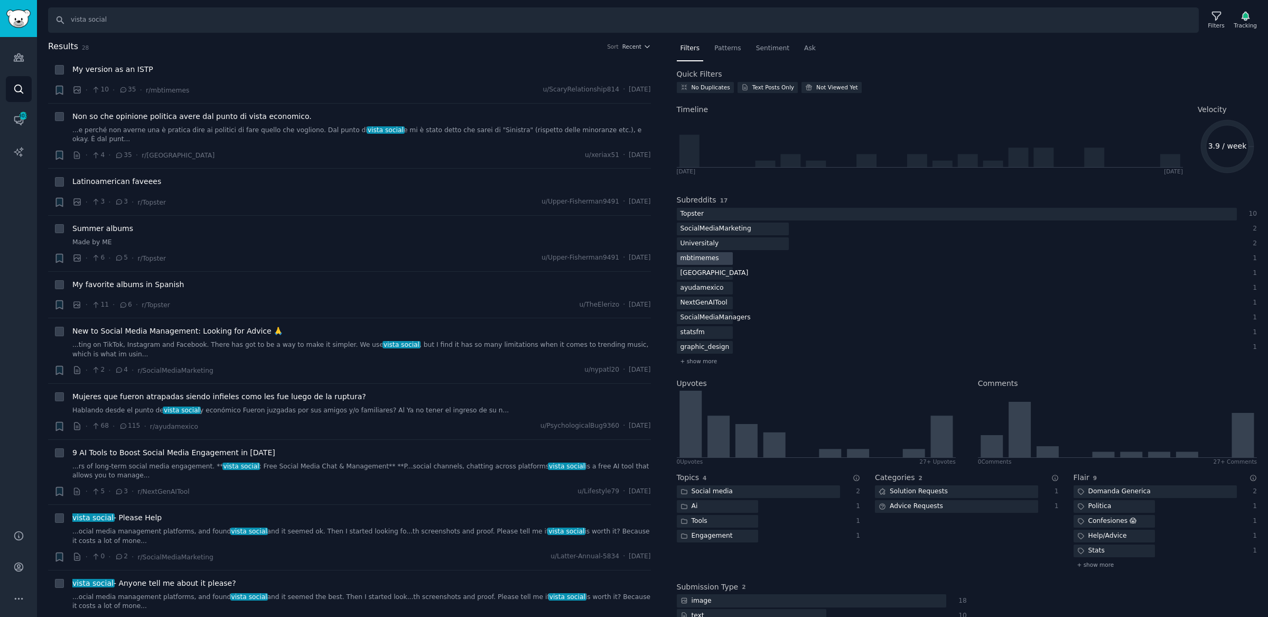
scroll to position [17, 0]
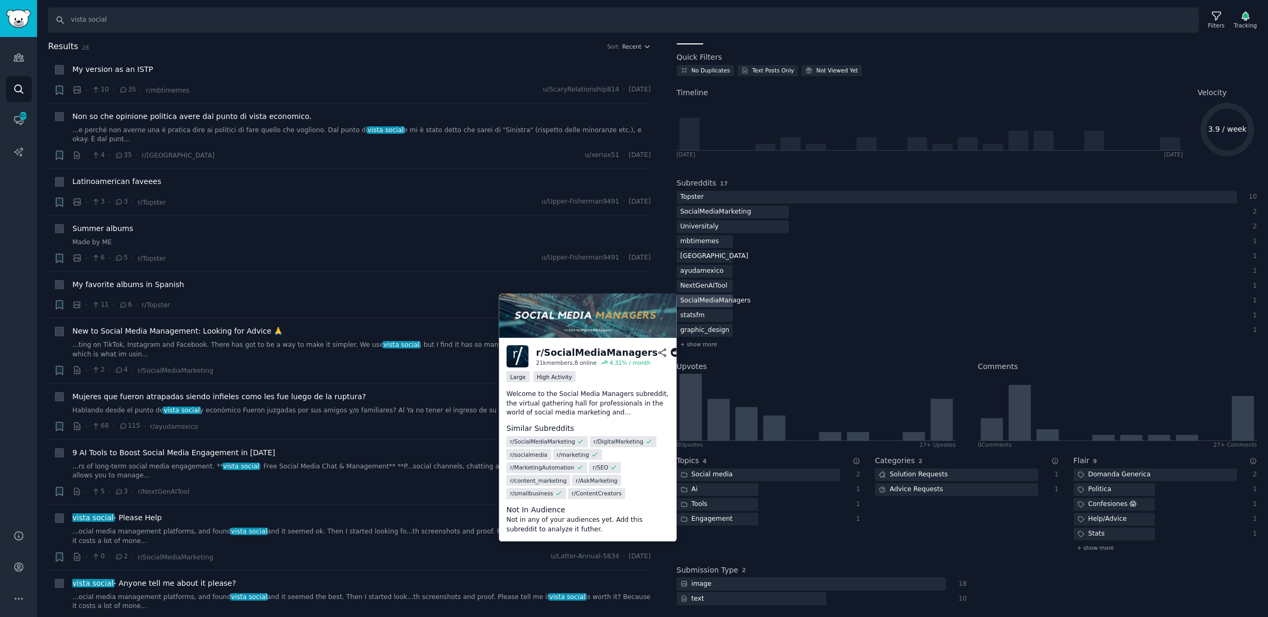
click at [718, 298] on div "SocialMediaManagers" at bounding box center [716, 300] width 78 height 13
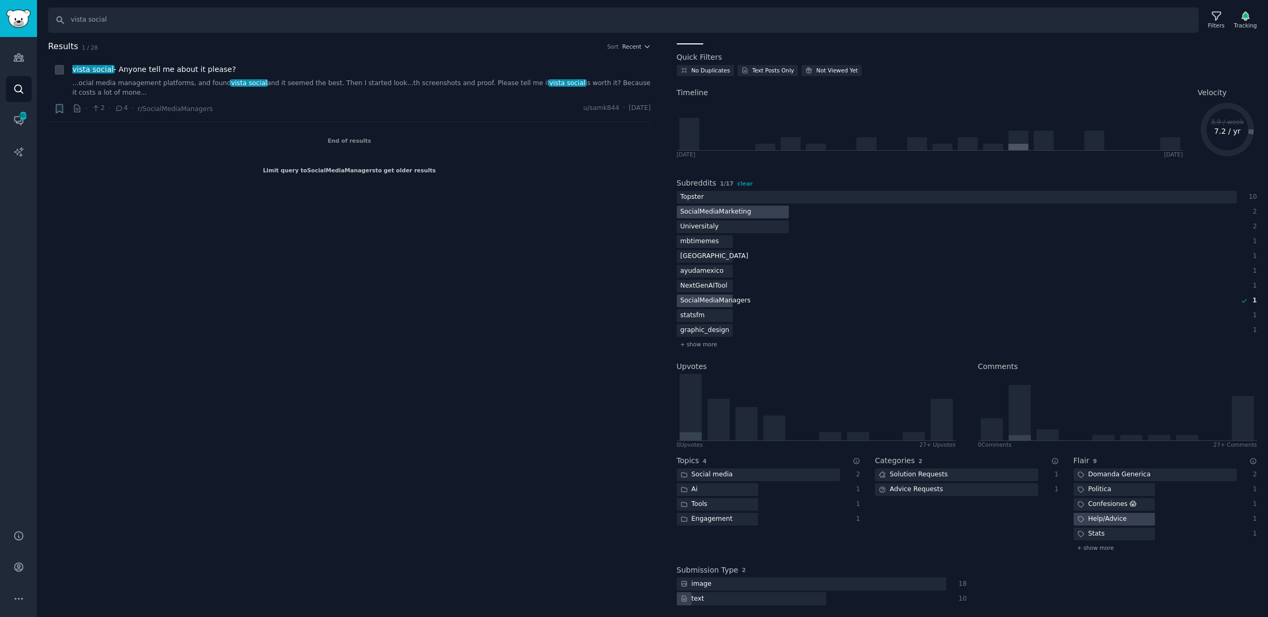
click at [728, 294] on div "SocialMediaMarketing" at bounding box center [716, 300] width 78 height 13
